Goal: Navigation & Orientation: Understand site structure

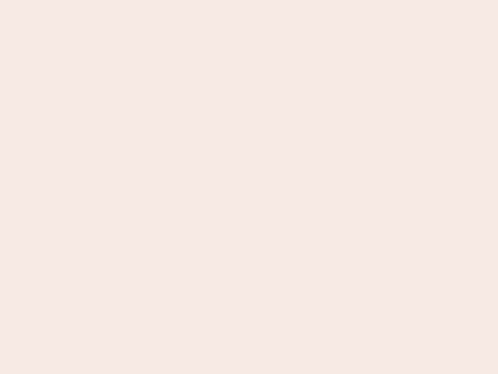
click at [249, 187] on nb-app "Almost there Thank you for registering for Newbook. Your account is under revie…" at bounding box center [249, 187] width 498 height 374
click at [249, 0] on nb-app "Almost there Thank you for registering for Newbook. Your account is under revie…" at bounding box center [249, 187] width 498 height 374
click at [266, 0] on nb-app "Almost there Thank you for registering for Newbook. Your account is under revie…" at bounding box center [249, 187] width 498 height 374
click at [249, 187] on nb-app "Almost there Thank you for registering for Newbook. Your account is under revie…" at bounding box center [249, 187] width 498 height 374
click at [249, 0] on nb-app "Almost there Thank you for registering for Newbook. Your account is under revie…" at bounding box center [249, 187] width 498 height 374
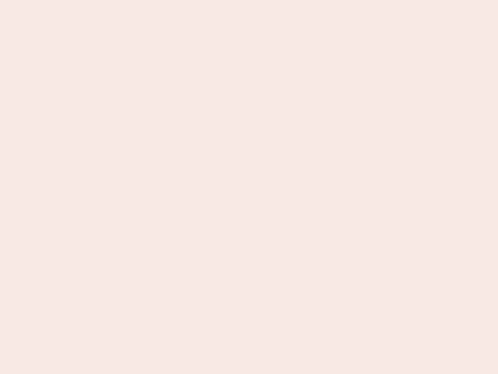
click at [174, 0] on nb-app "Almost there Thank you for registering for Newbook. Your account is under revie…" at bounding box center [249, 187] width 498 height 374
click at [249, 187] on nb-app "Almost there Thank you for registering for Newbook. Your account is under revie…" at bounding box center [249, 187] width 498 height 374
click at [249, 0] on nb-app "Almost there Thank you for registering for Newbook. Your account is under revie…" at bounding box center [249, 187] width 498 height 374
click at [174, 0] on nb-app "Almost there Thank you for registering for Newbook. Your account is under revie…" at bounding box center [249, 187] width 498 height 374
click at [249, 187] on nb-app "Almost there Thank you for registering for Newbook. Your account is under revie…" at bounding box center [249, 187] width 498 height 374
